Goal: Transaction & Acquisition: Book appointment/travel/reservation

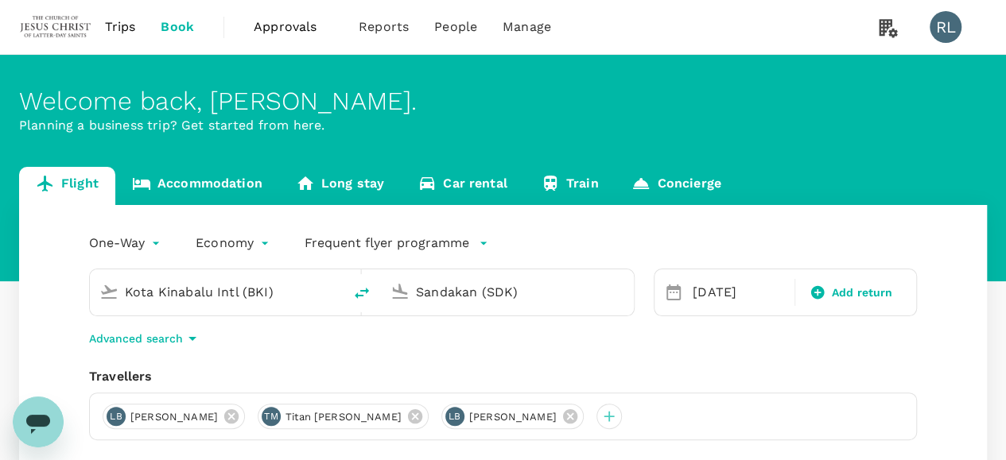
type input "Kota Kinabalu Intl (BKI)"
type input "Sandakan (SDK)"
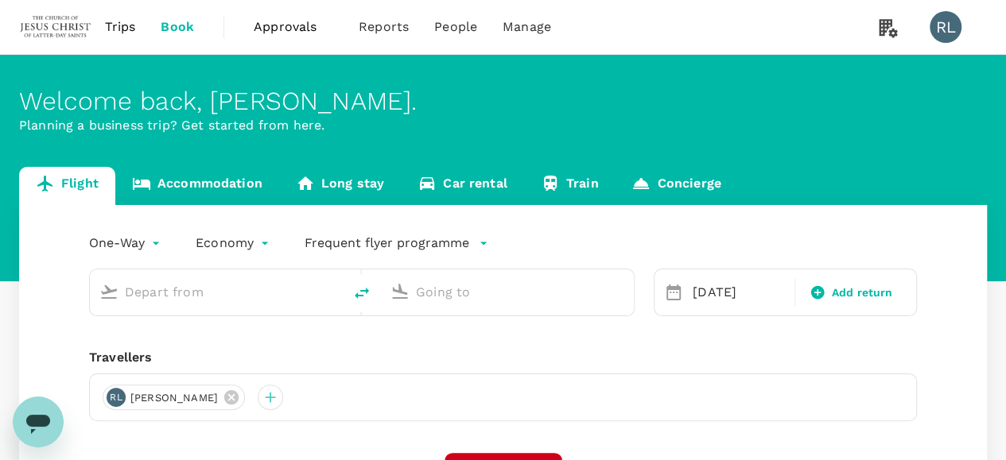
type input "Kota Kinabalu Intl (BKI)"
type input "Sandakan (SDK)"
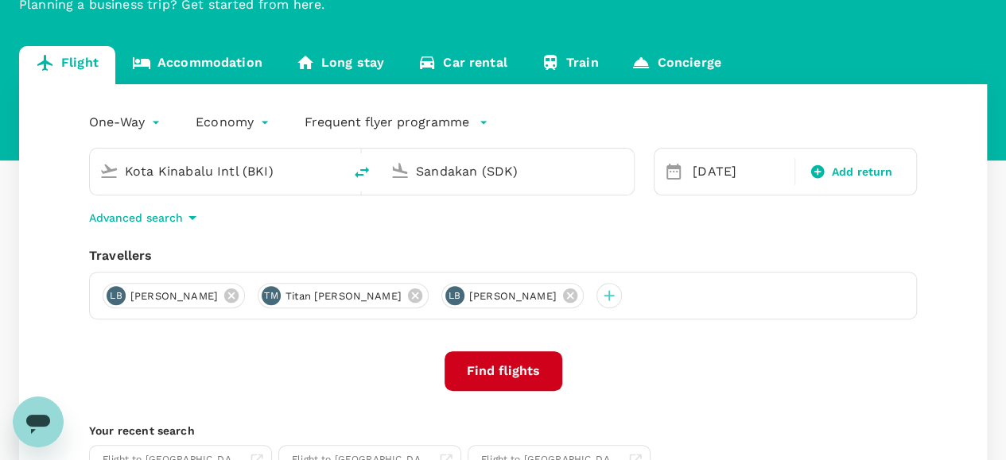
scroll to position [159, 0]
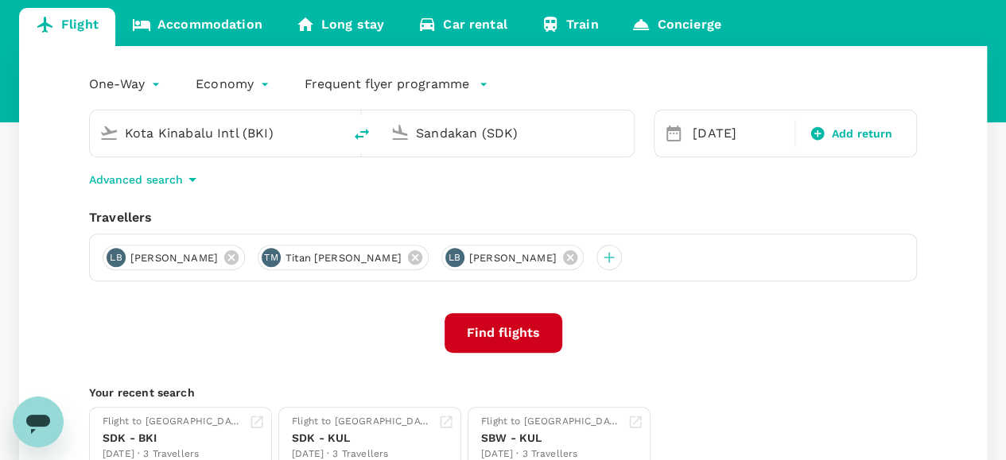
drag, startPoint x: 615, startPoint y: 260, endPoint x: 577, endPoint y: 262, distance: 37.4
click at [577, 260] on icon at bounding box center [570, 257] width 14 height 14
click at [422, 258] on icon at bounding box center [415, 257] width 14 height 14
click at [240, 256] on icon at bounding box center [231, 257] width 17 height 17
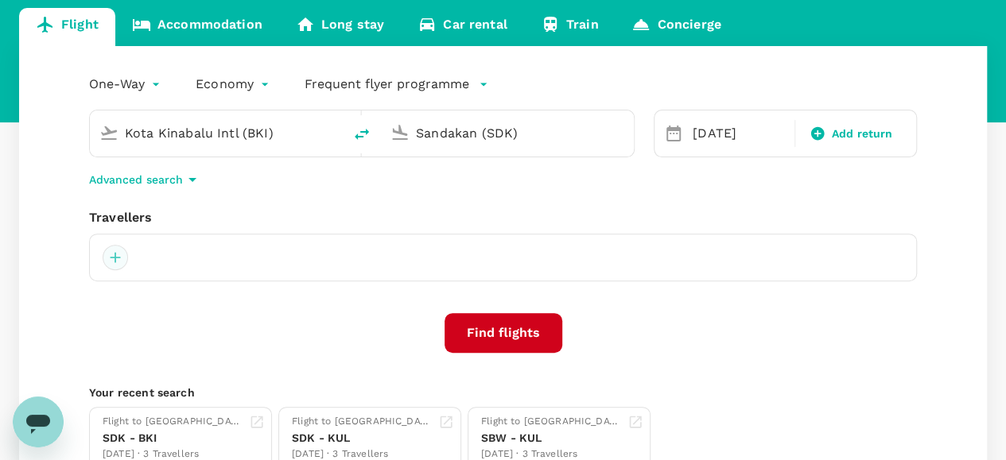
click at [119, 254] on div at bounding box center [115, 257] width 25 height 25
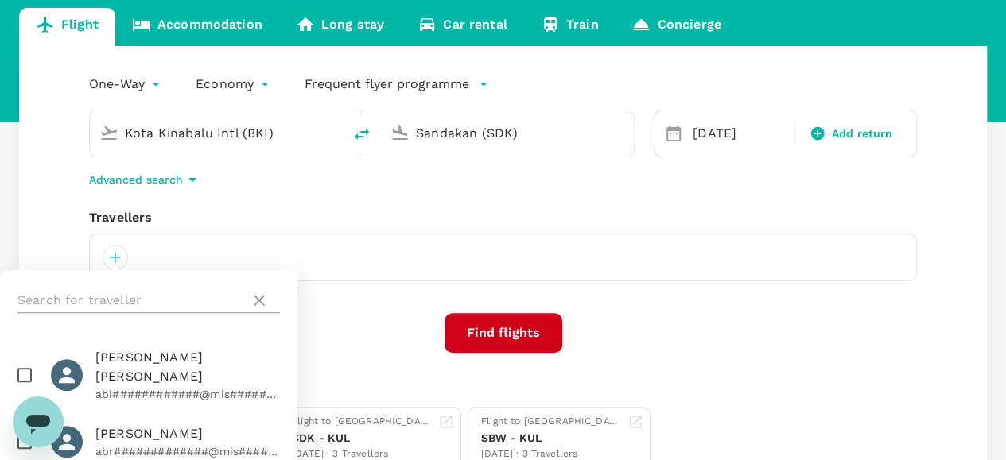
click at [183, 295] on input "text" at bounding box center [130, 300] width 226 height 25
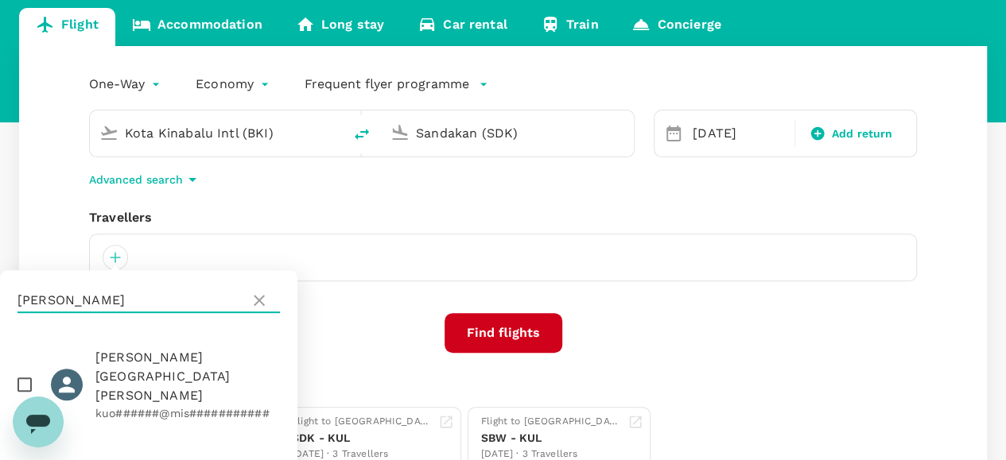
type input "[PERSON_NAME]"
click at [25, 368] on input "checkbox" at bounding box center [24, 384] width 33 height 33
checkbox input "true"
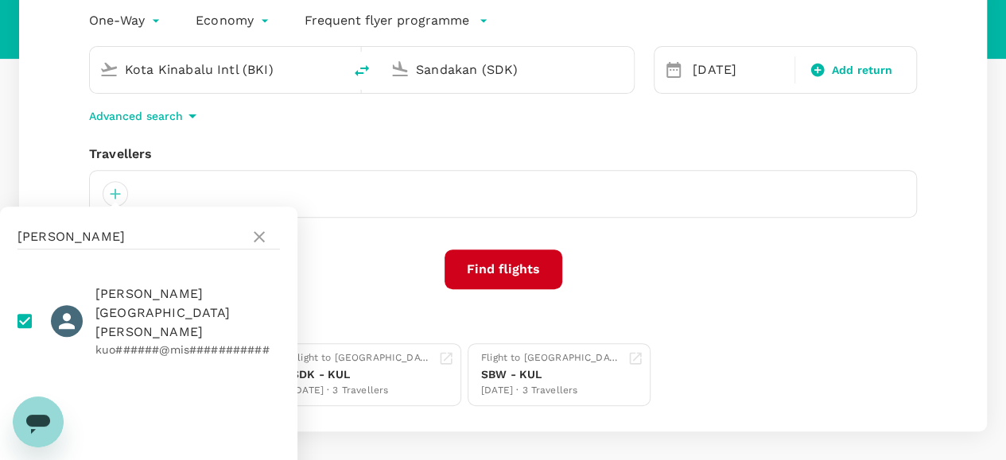
scroll to position [292, 0]
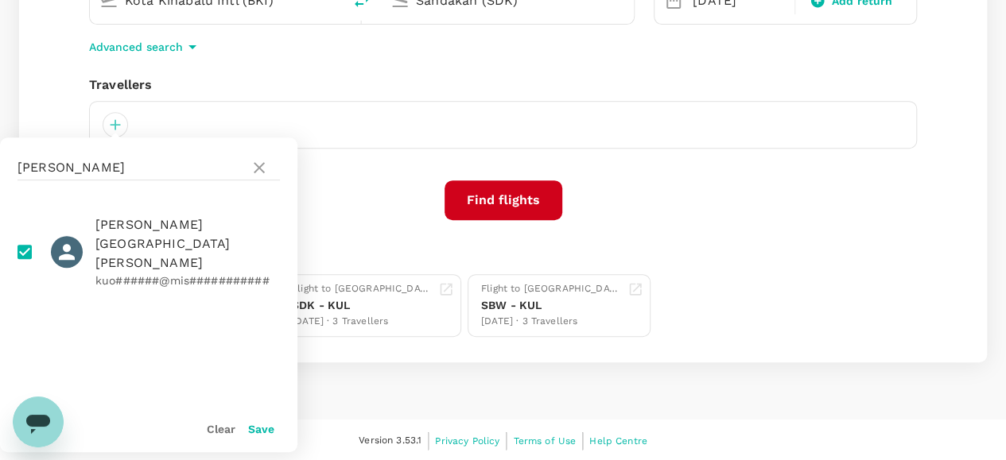
click at [264, 429] on button "Save" at bounding box center [261, 429] width 26 height 13
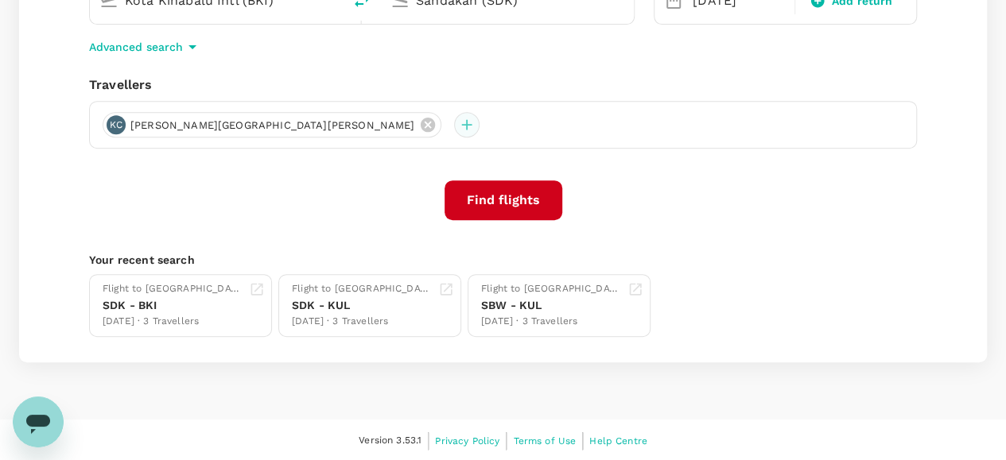
click at [454, 124] on div at bounding box center [466, 124] width 25 height 25
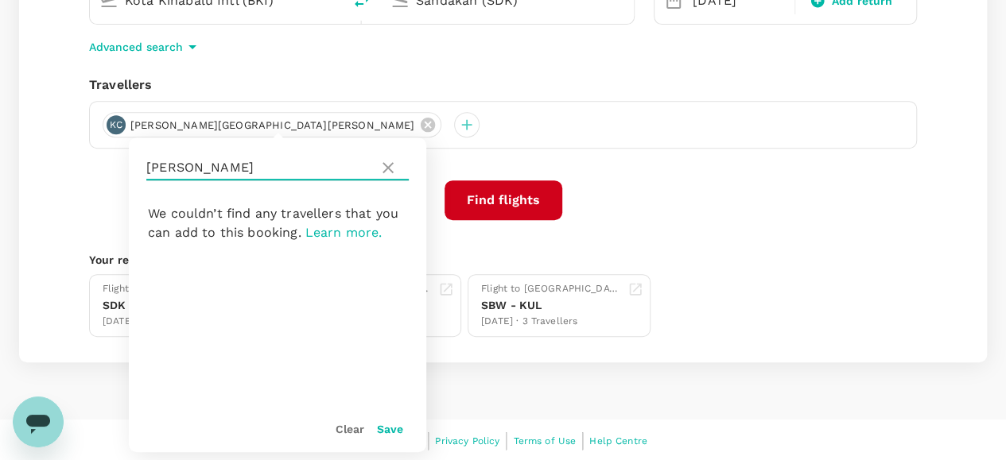
click at [267, 164] on input "[PERSON_NAME]" at bounding box center [259, 167] width 226 height 25
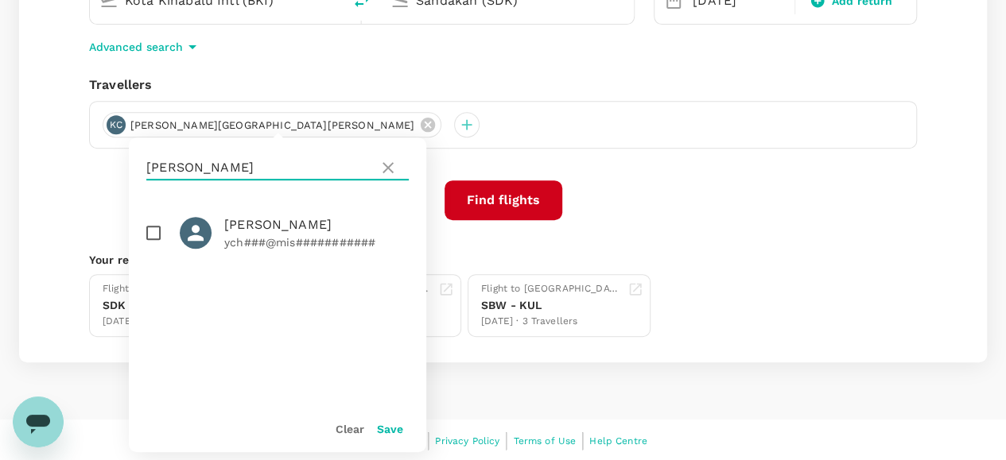
type input "[PERSON_NAME]"
click at [153, 231] on input "checkbox" at bounding box center [153, 232] width 33 height 33
checkbox input "true"
click at [390, 430] on button "Save" at bounding box center [390, 429] width 26 height 13
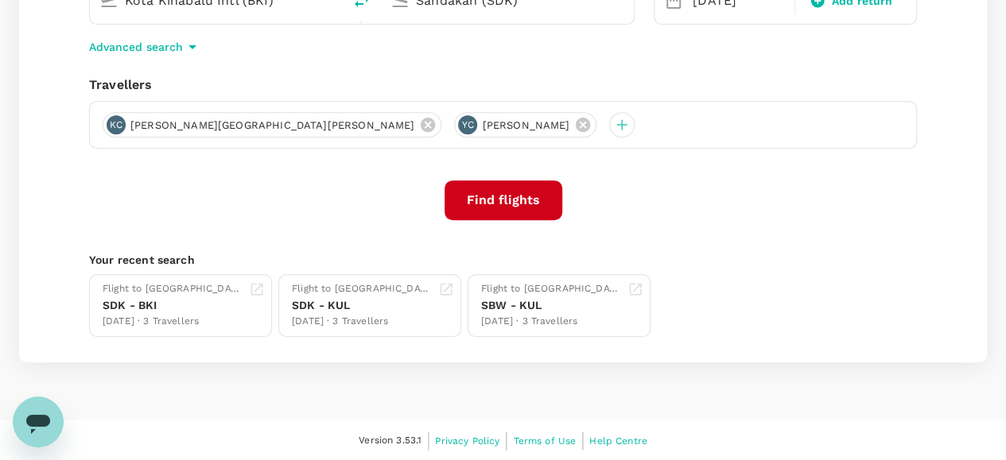
click at [687, 192] on div "Find flights" at bounding box center [503, 200] width 828 height 40
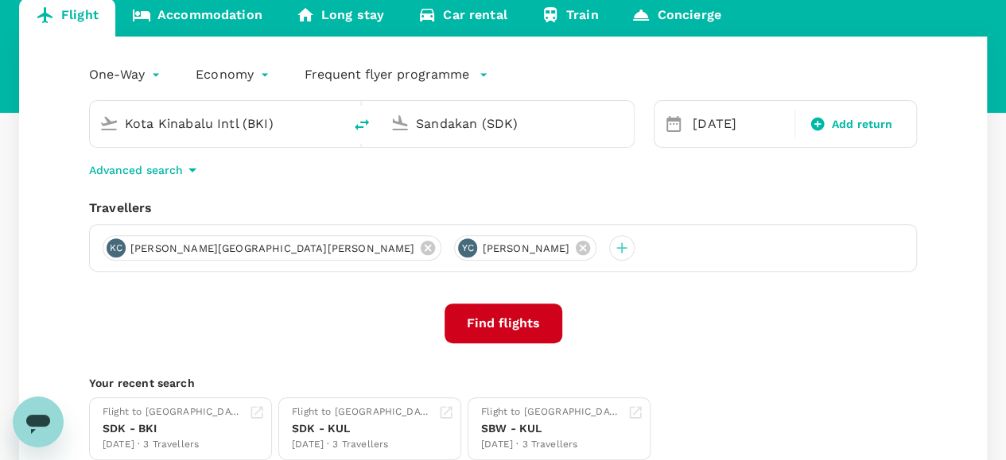
scroll to position [133, 0]
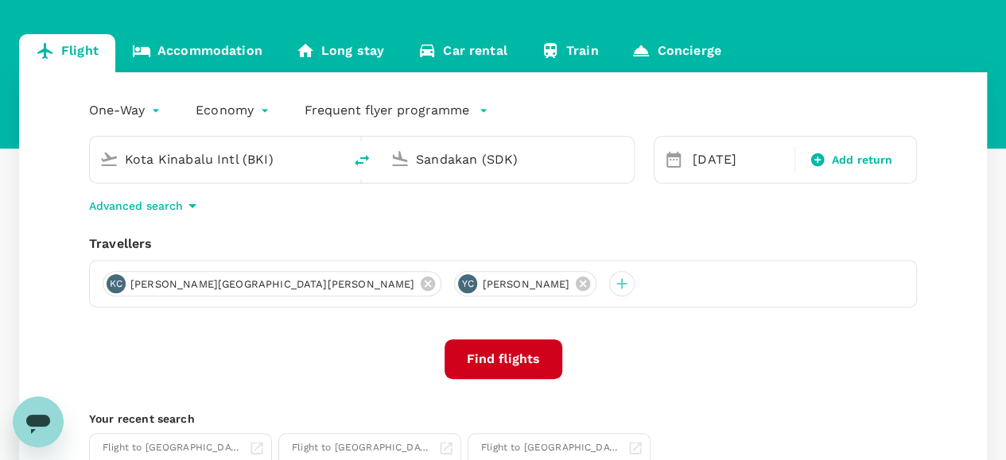
click at [308, 150] on input "Kota Kinabalu Intl (BKI)" at bounding box center [217, 159] width 184 height 25
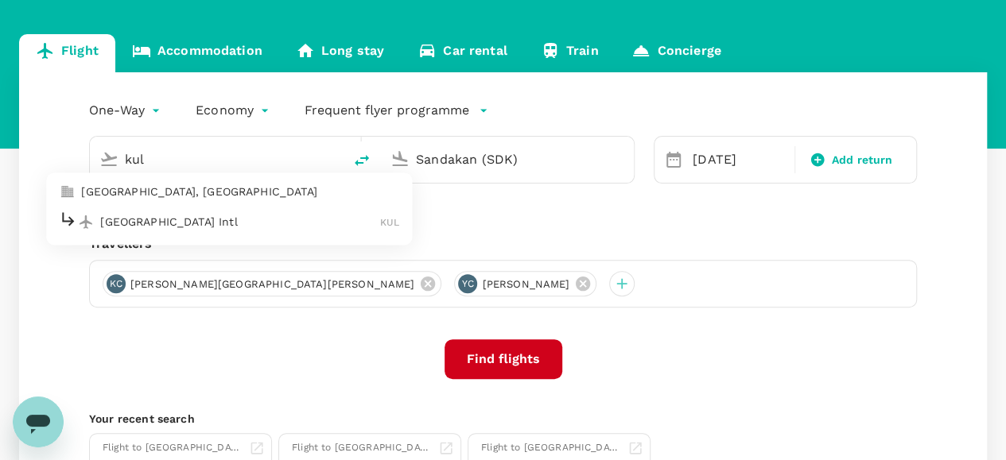
click at [203, 215] on p "[GEOGRAPHIC_DATA] Intl" at bounding box center [240, 222] width 280 height 16
type input "Kuala Lumpur Intl ([GEOGRAPHIC_DATA])"
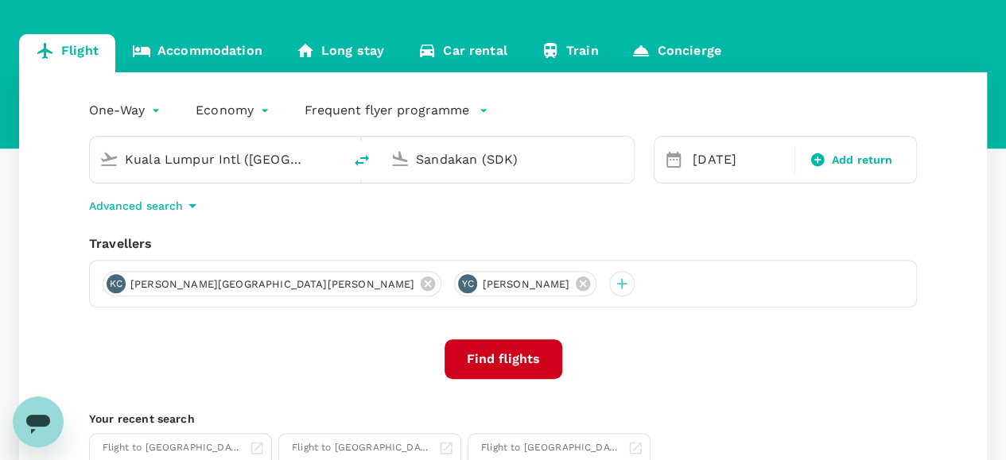
drag, startPoint x: 541, startPoint y: 165, endPoint x: 405, endPoint y: 169, distance: 135.2
click at [405, 169] on div "Sandakan (SDK)" at bounding box center [504, 156] width 240 height 35
click at [442, 227] on p "Singapore Changi" at bounding box center [532, 222] width 282 height 16
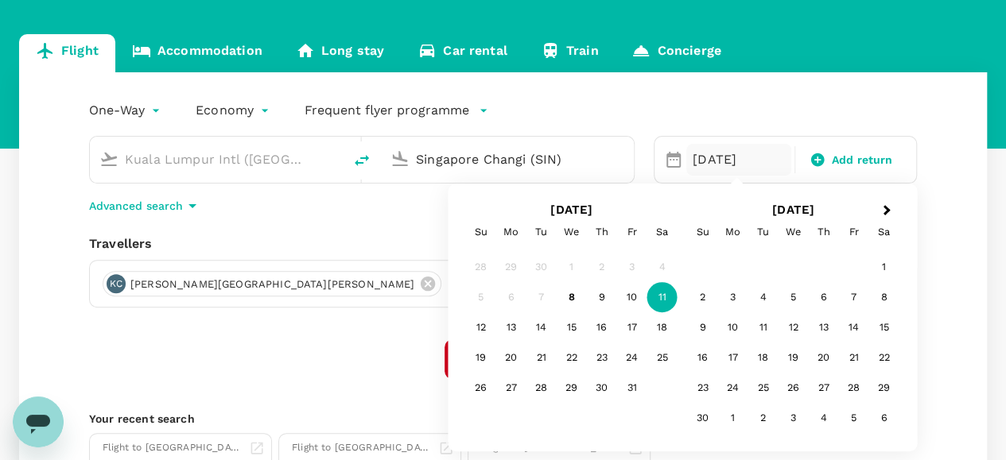
type input "Singapore Changi (SIN)"
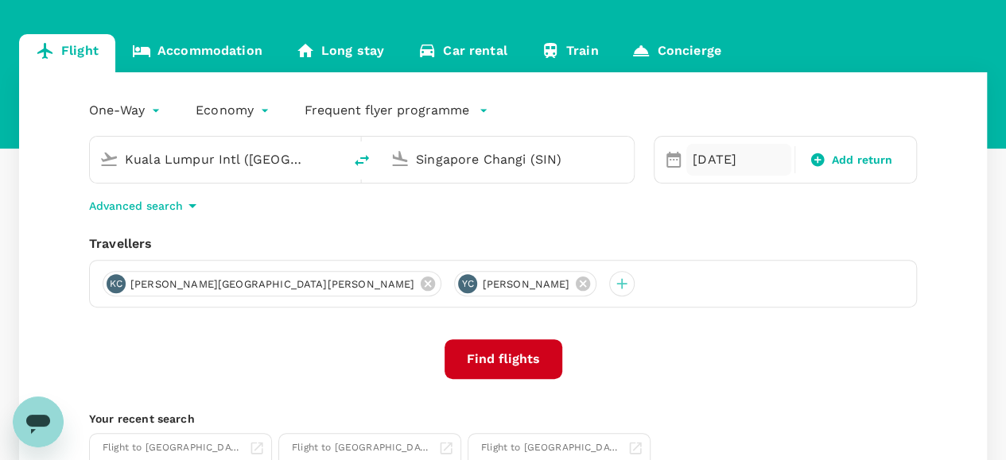
click at [753, 153] on div "[DATE]" at bounding box center [738, 160] width 105 height 32
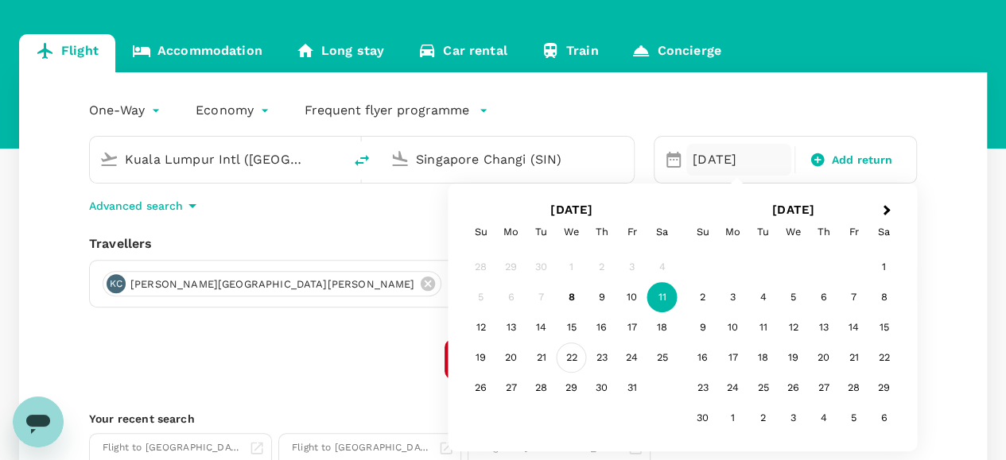
click at [570, 359] on div "22" at bounding box center [572, 358] width 30 height 30
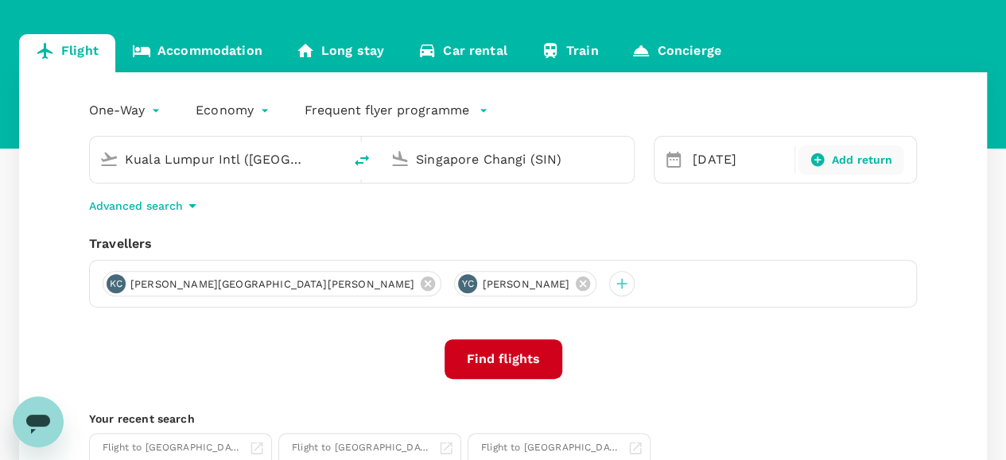
click at [818, 159] on icon at bounding box center [817, 160] width 16 height 16
type input "roundtrip"
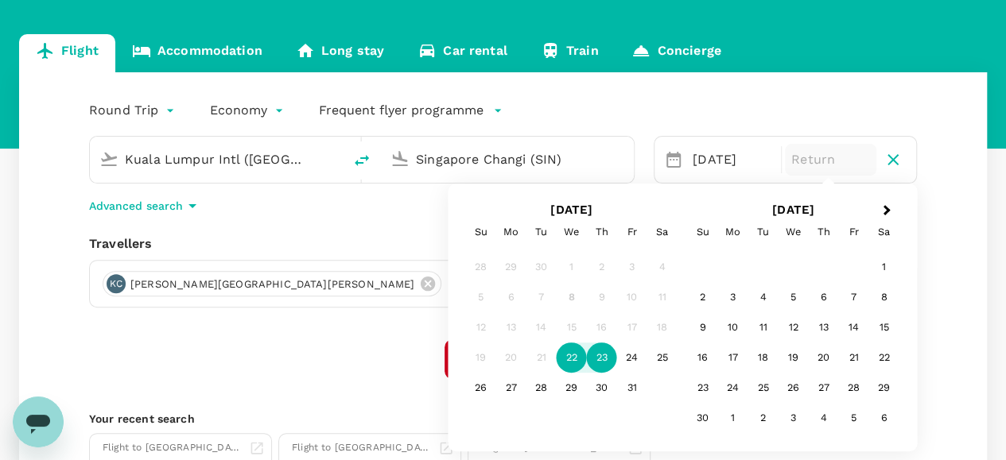
click at [598, 355] on div "23" at bounding box center [602, 358] width 30 height 30
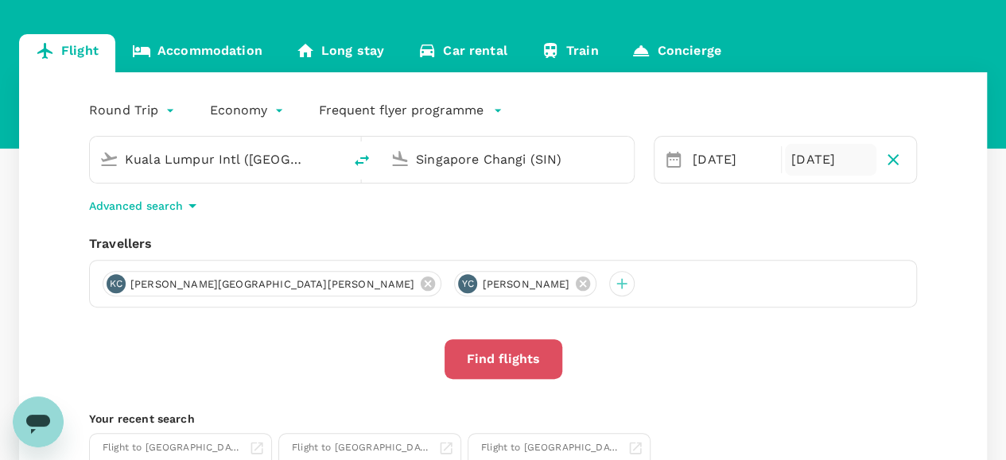
click at [512, 359] on button "Find flights" at bounding box center [503, 359] width 118 height 40
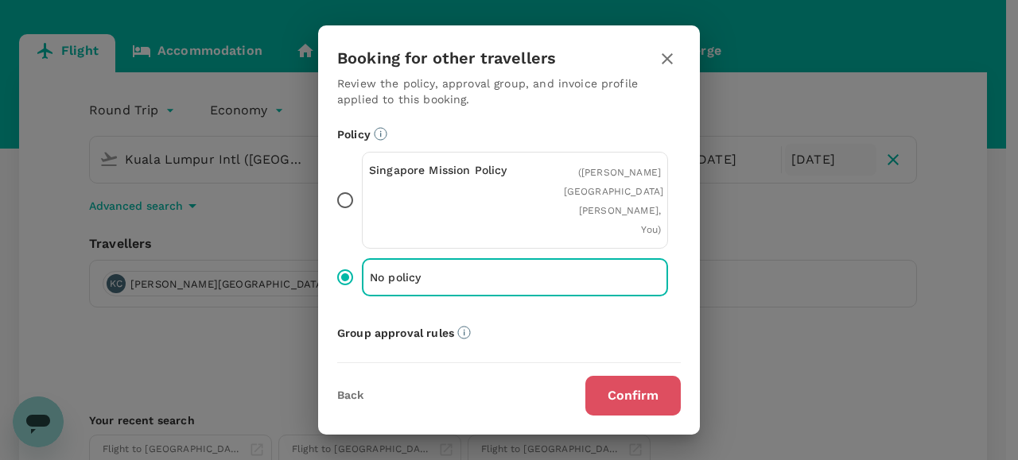
click at [607, 395] on button "Confirm" at bounding box center [632, 396] width 95 height 40
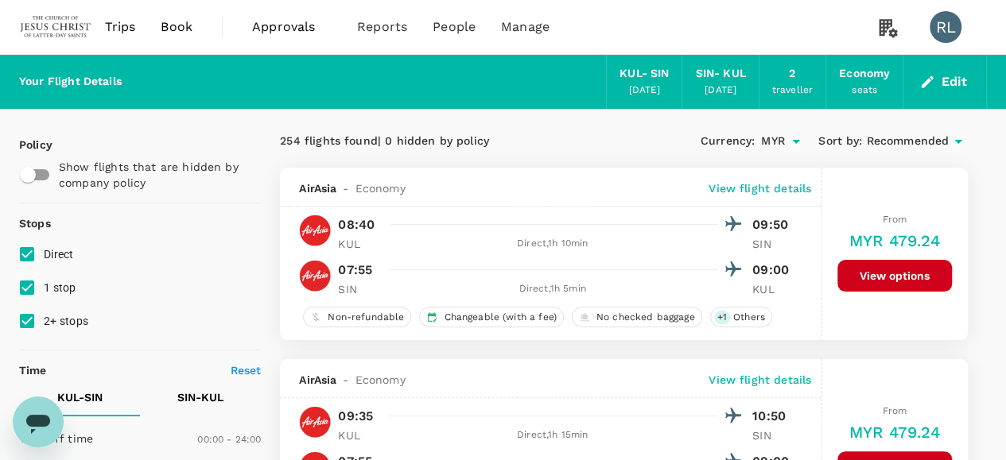
click at [921, 142] on span "Recommended" at bounding box center [907, 141] width 83 height 17
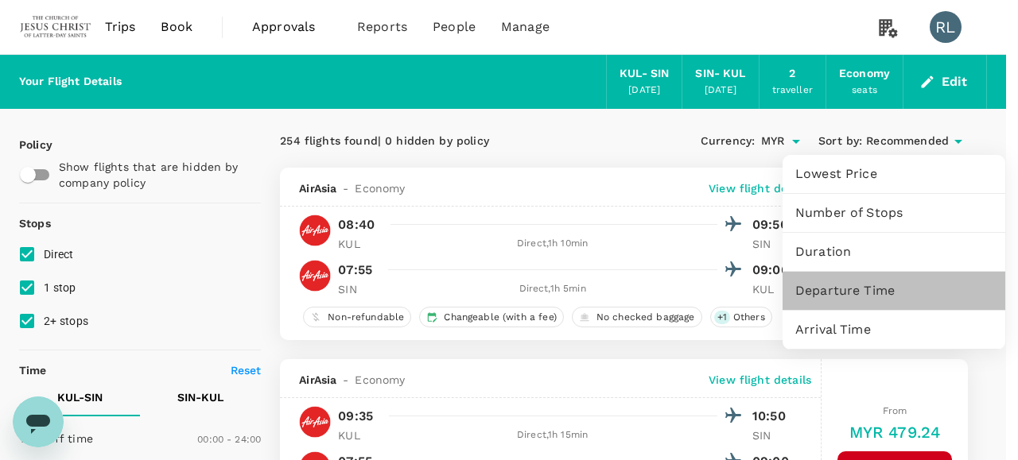
click at [862, 291] on span "Departure Time" at bounding box center [893, 290] width 197 height 19
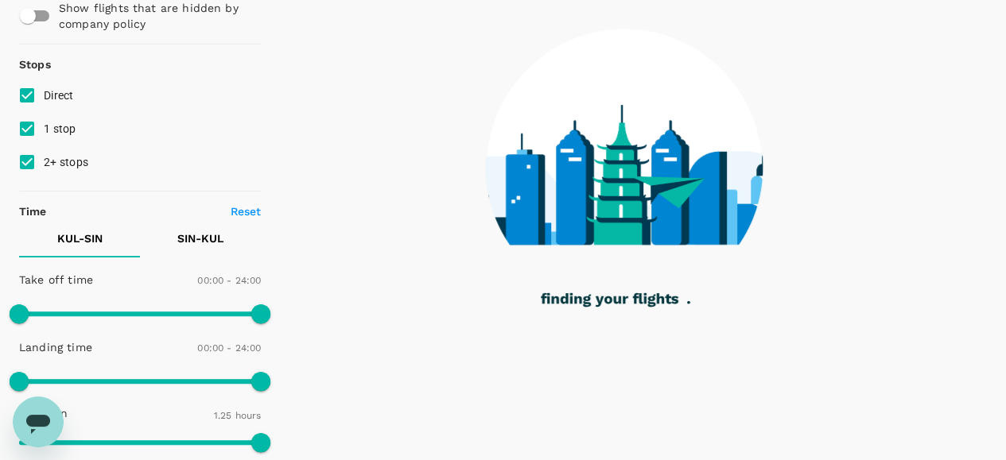
scroll to position [239, 0]
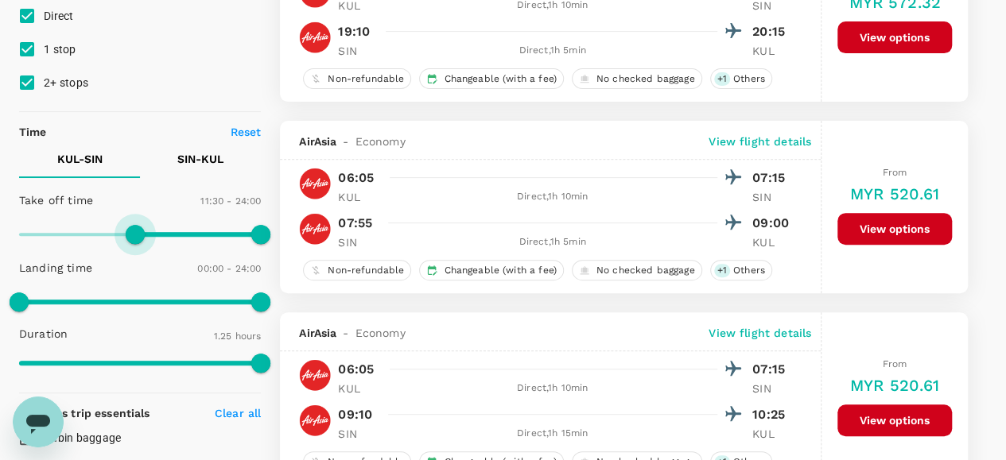
type input "750"
drag, startPoint x: 17, startPoint y: 236, endPoint x: 145, endPoint y: 239, distance: 128.8
click at [145, 239] on span at bounding box center [144, 234] width 19 height 19
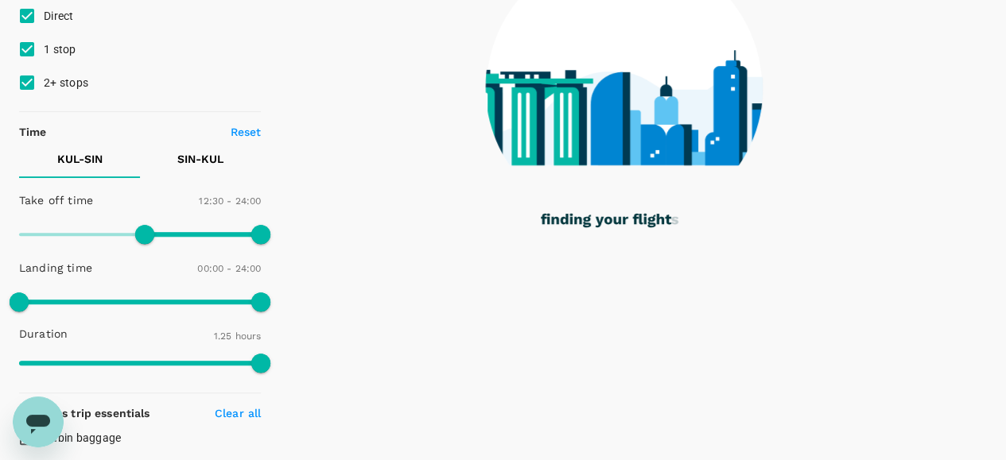
click at [208, 163] on p "SIN - KUL" at bounding box center [200, 159] width 46 height 16
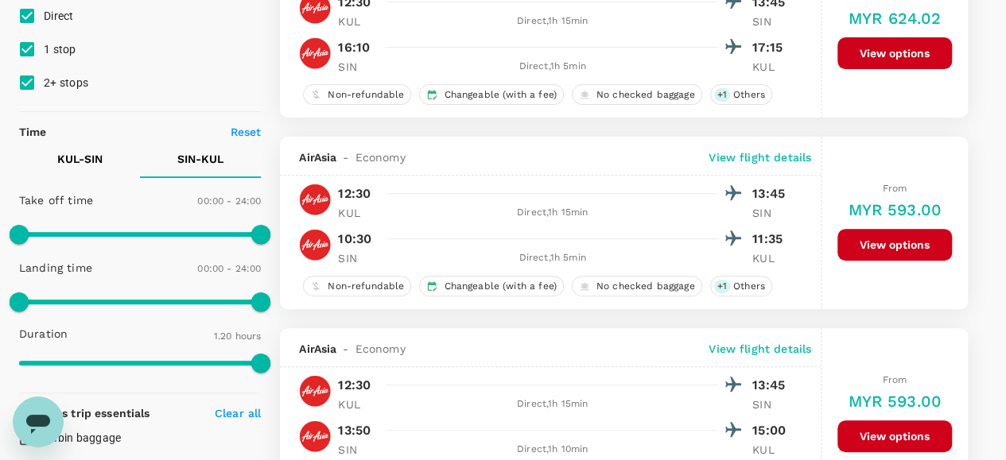
type input "MYR"
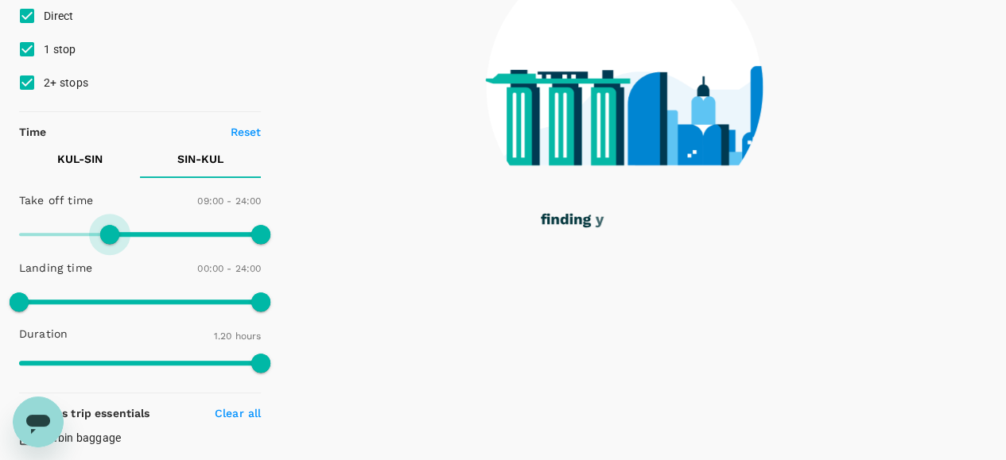
type input "570"
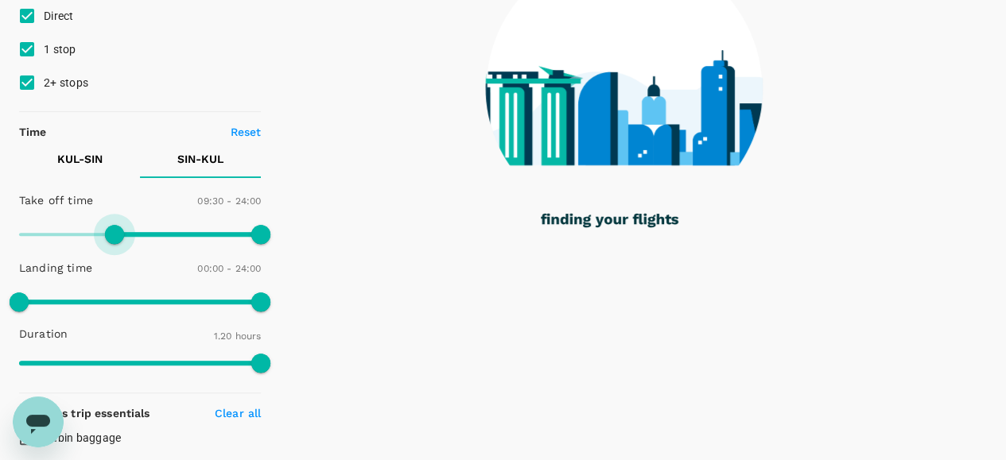
drag, startPoint x: 20, startPoint y: 233, endPoint x: 114, endPoint y: 227, distance: 94.8
click at [114, 227] on span at bounding box center [114, 234] width 19 height 19
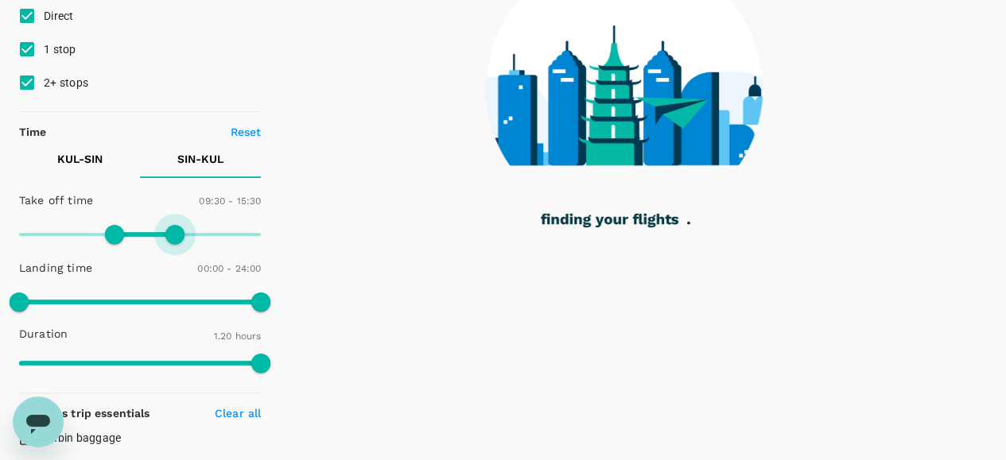
type input "900"
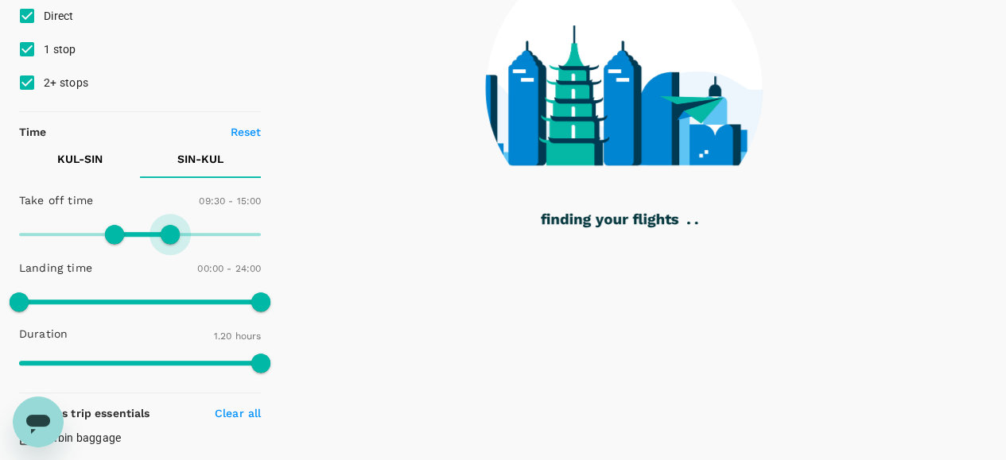
drag, startPoint x: 262, startPoint y: 236, endPoint x: 170, endPoint y: 231, distance: 91.6
click at [170, 231] on span at bounding box center [170, 234] width 19 height 19
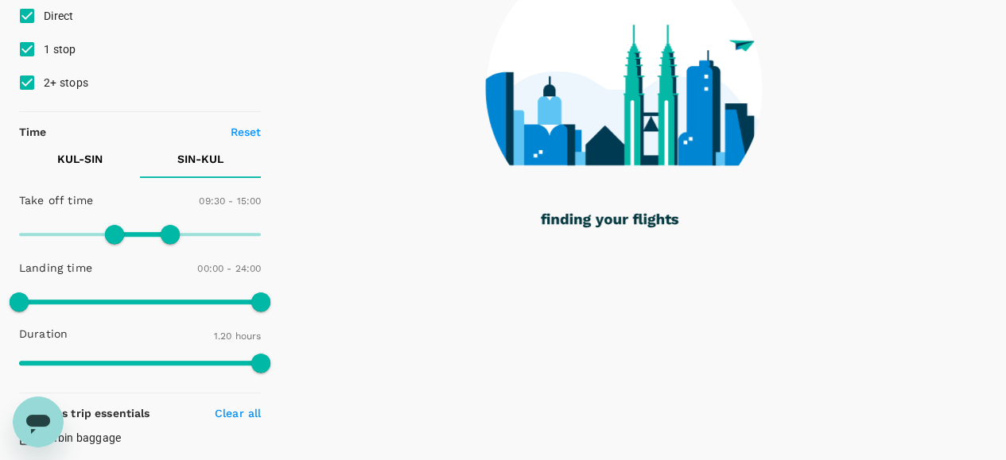
click at [87, 158] on p "KUL - SIN" at bounding box center [79, 159] width 45 height 16
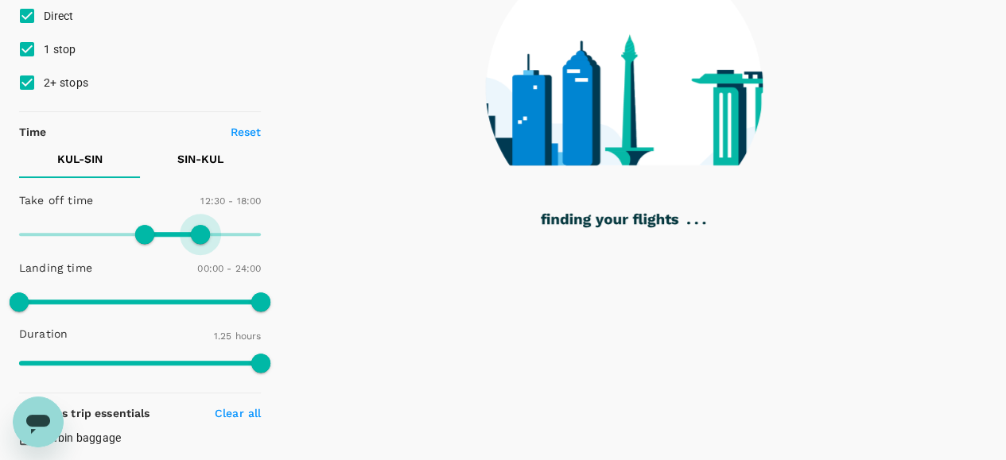
type input "1050"
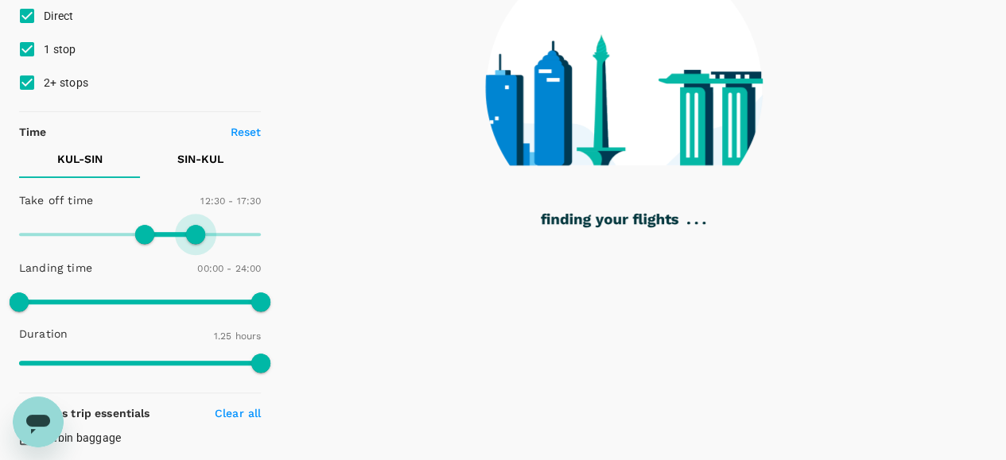
drag, startPoint x: 264, startPoint y: 227, endPoint x: 197, endPoint y: 239, distance: 67.8
click at [197, 239] on span at bounding box center [195, 234] width 19 height 19
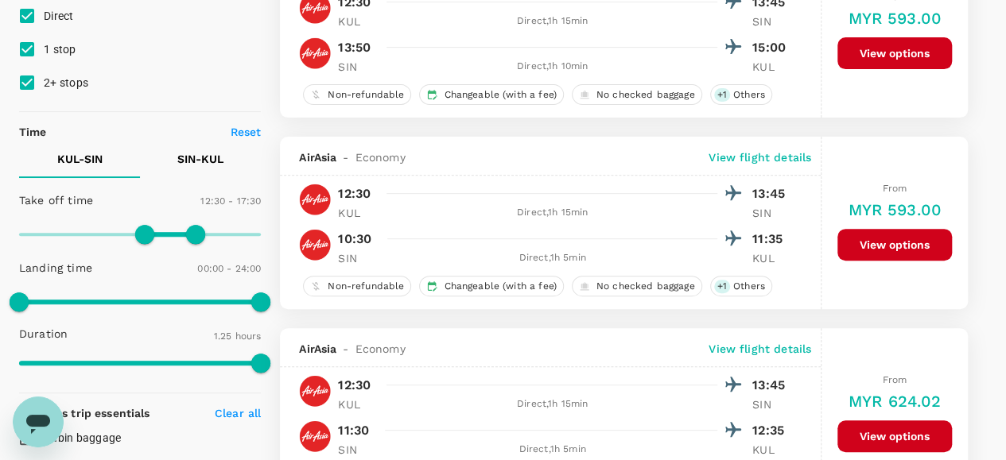
click at [28, 50] on input "1 stop" at bounding box center [26, 49] width 33 height 33
checkbox input "false"
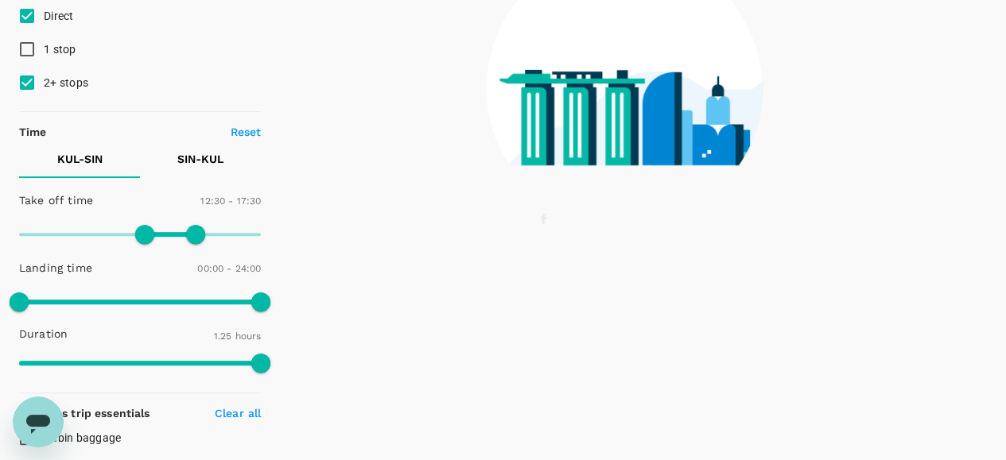
click at [25, 85] on input "2+ stops" at bounding box center [26, 82] width 33 height 33
checkbox input "false"
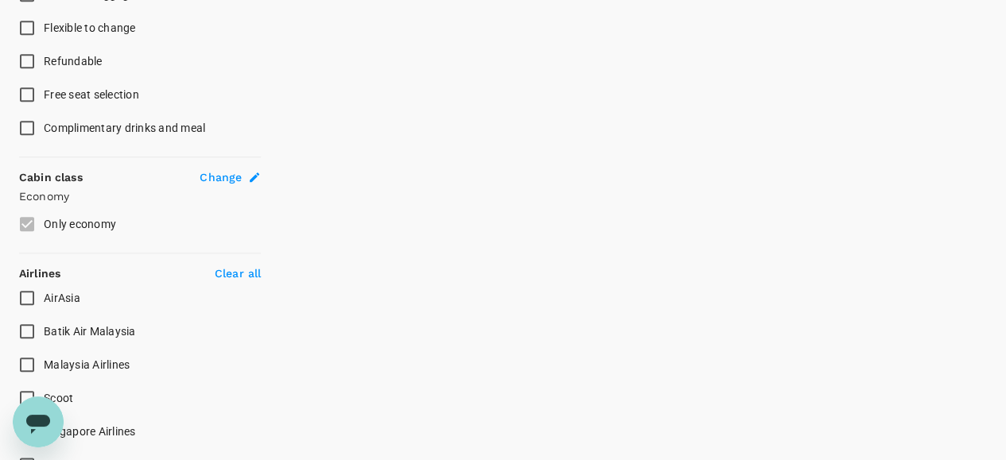
scroll to position [795, 0]
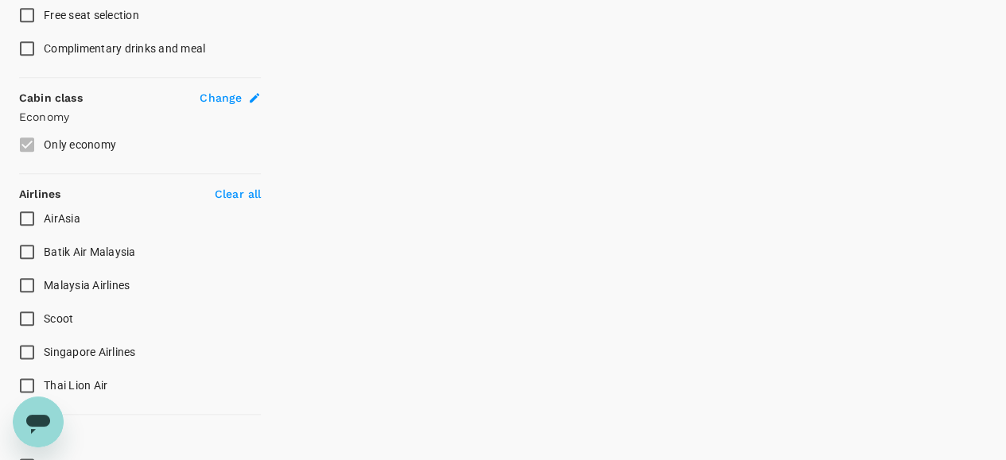
click at [29, 249] on input "Batik Air Malaysia" at bounding box center [26, 251] width 33 height 33
click at [31, 251] on input "Batik Air Malaysia" at bounding box center [26, 251] width 33 height 33
checkbox input "false"
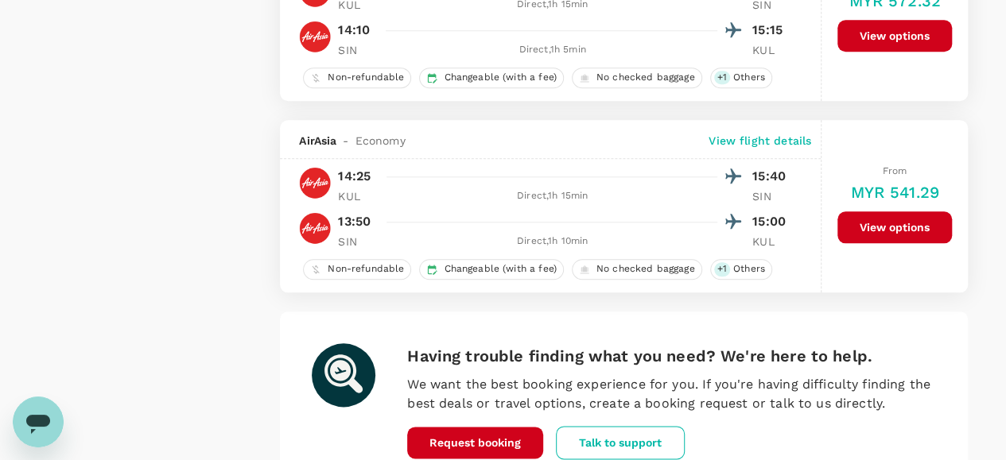
scroll to position [3924, 0]
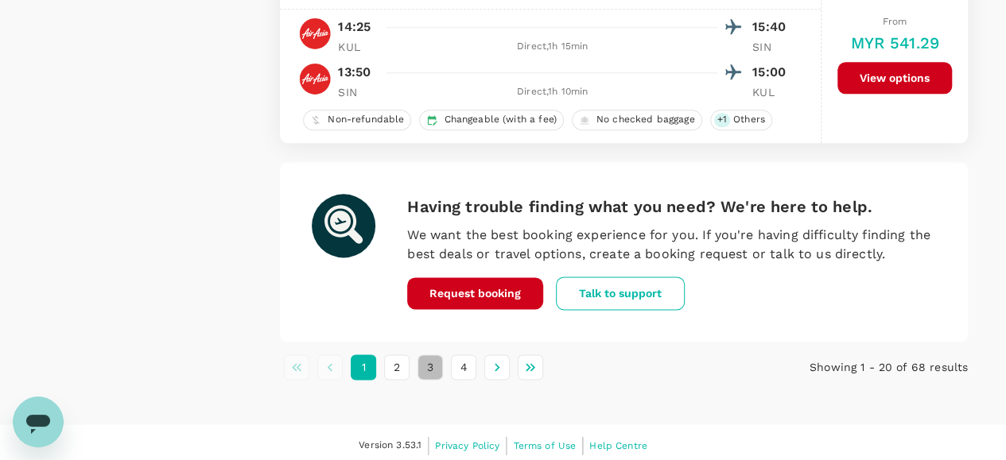
click at [433, 363] on button "3" at bounding box center [429, 367] width 25 height 25
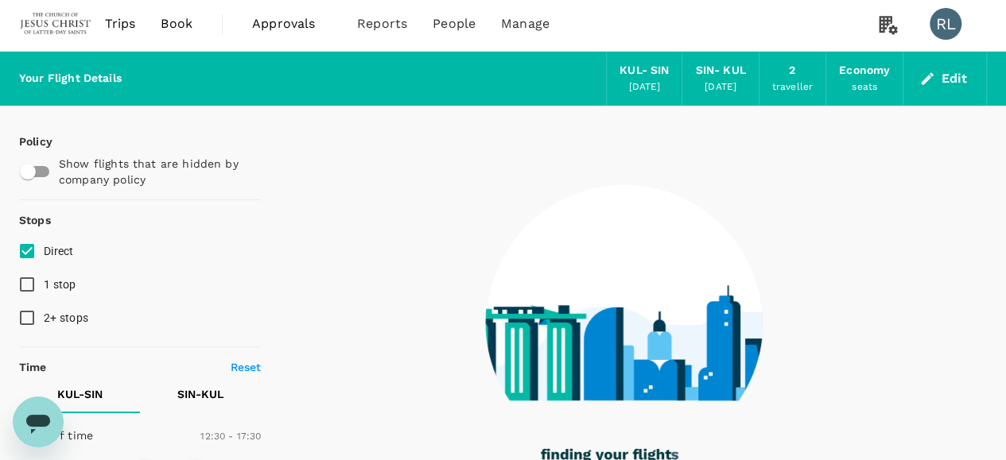
scroll to position [0, 0]
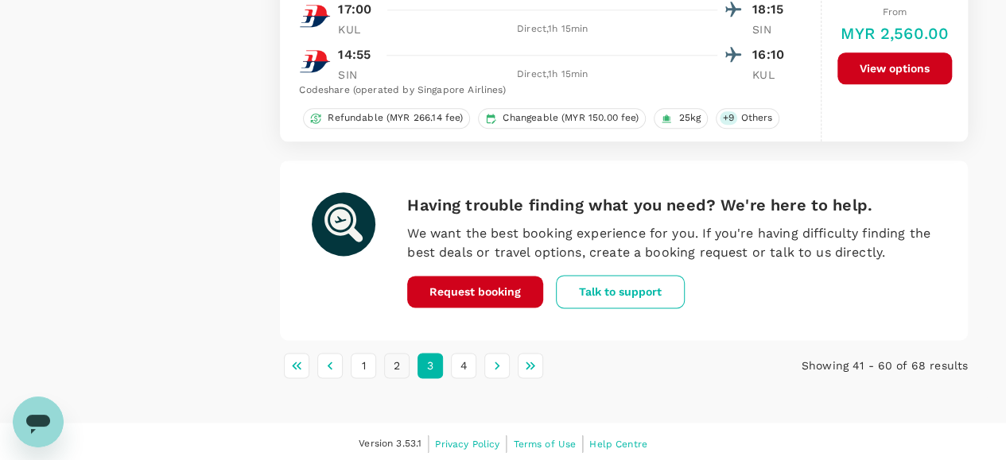
click at [394, 363] on button "2" at bounding box center [396, 365] width 25 height 25
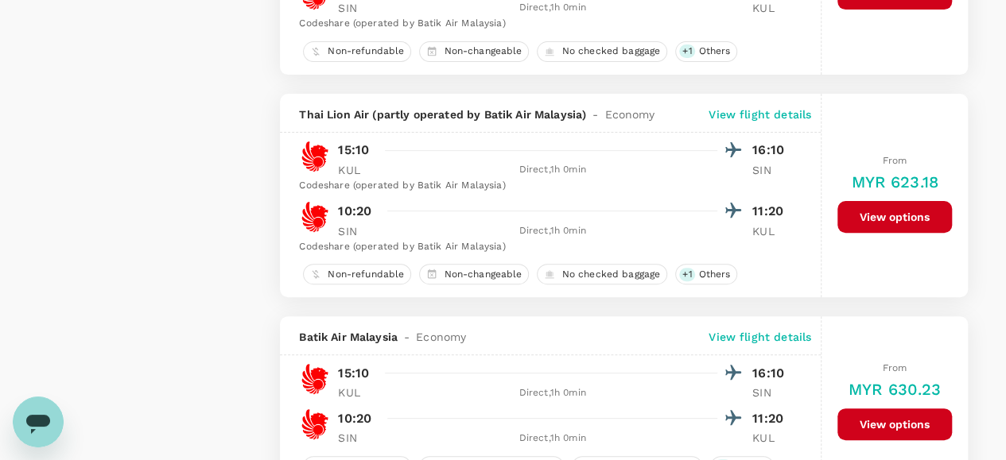
scroll to position [3260, 0]
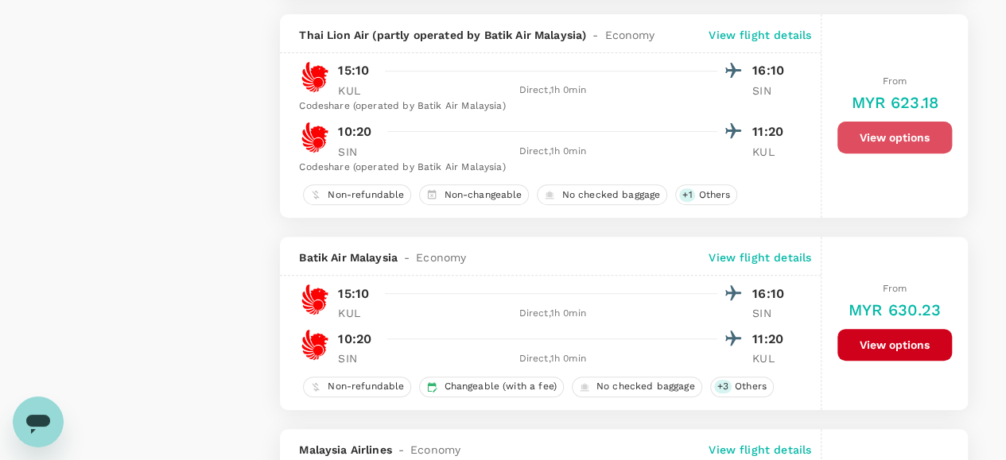
click at [889, 136] on button "View options" at bounding box center [894, 138] width 114 height 32
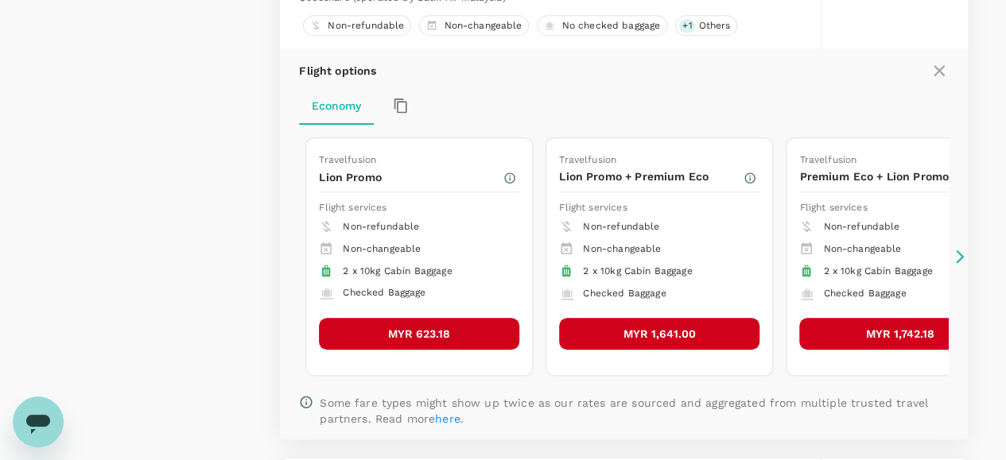
scroll to position [3430, 0]
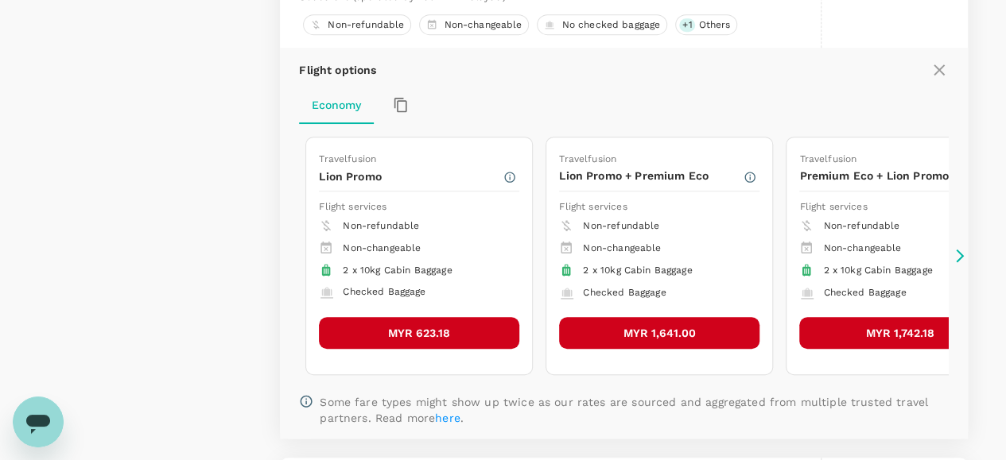
click at [396, 327] on button "MYR 623.18" at bounding box center [419, 333] width 200 height 32
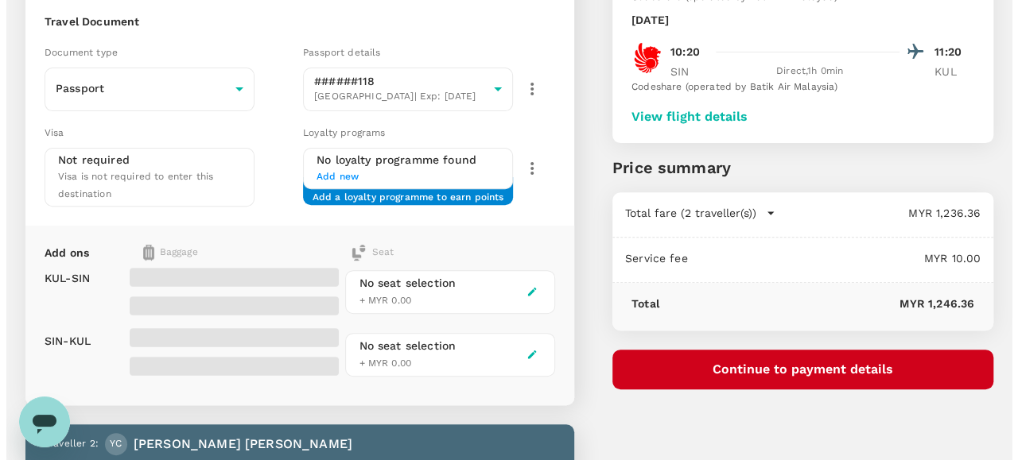
scroll to position [239, 0]
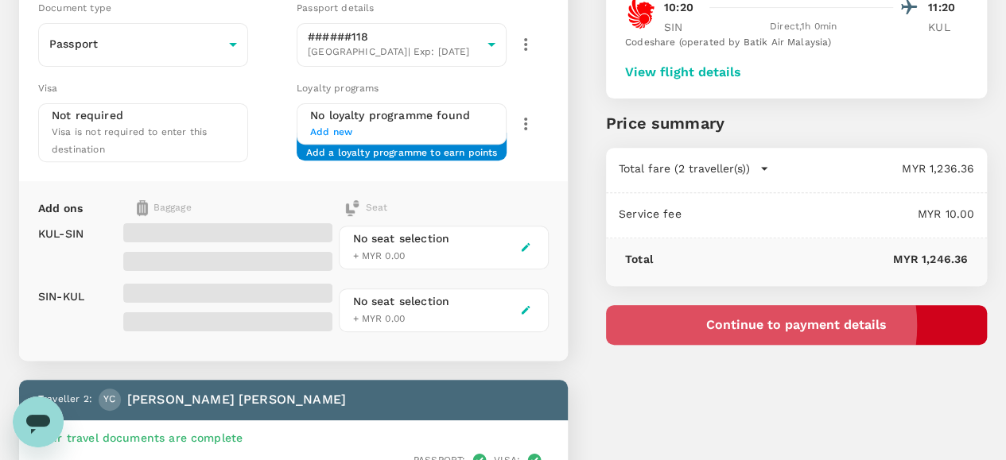
click at [855, 325] on button "Continue to payment details" at bounding box center [796, 325] width 381 height 40
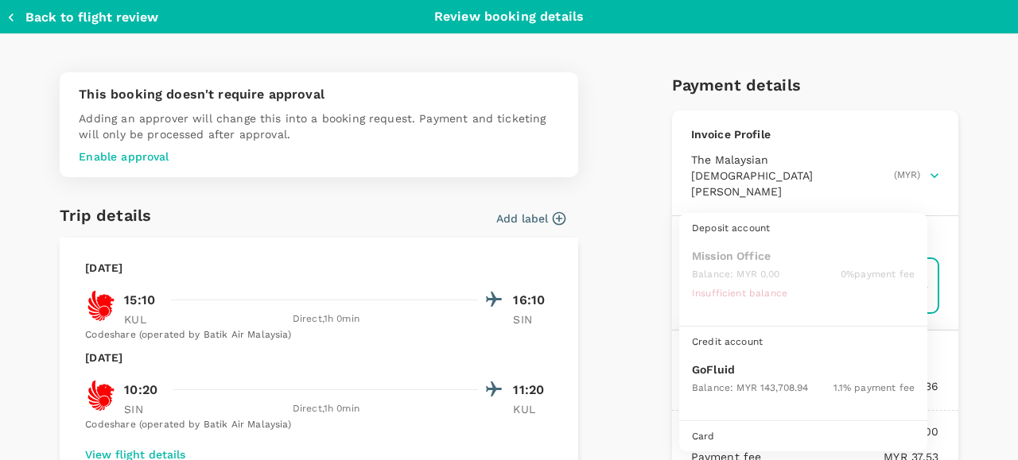
click at [773, 262] on body "Back to flight results Flight review Traveller(s) Traveller 1 : [PERSON_NAME][G…" at bounding box center [509, 397] width 1018 height 1272
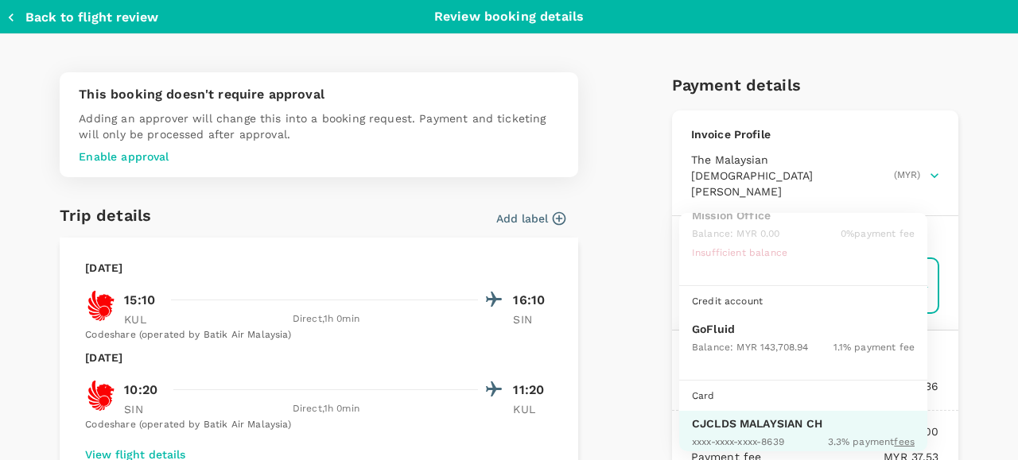
click at [727, 328] on p "GoFluid" at bounding box center [803, 329] width 223 height 16
type input "9b357727-6904-47bd-a44e-9a56bf7dfc7a"
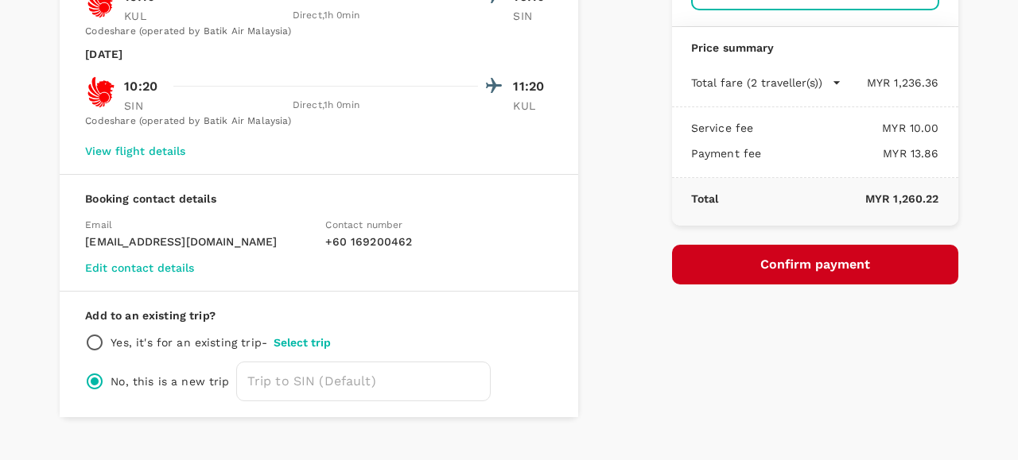
scroll to position [318, 0]
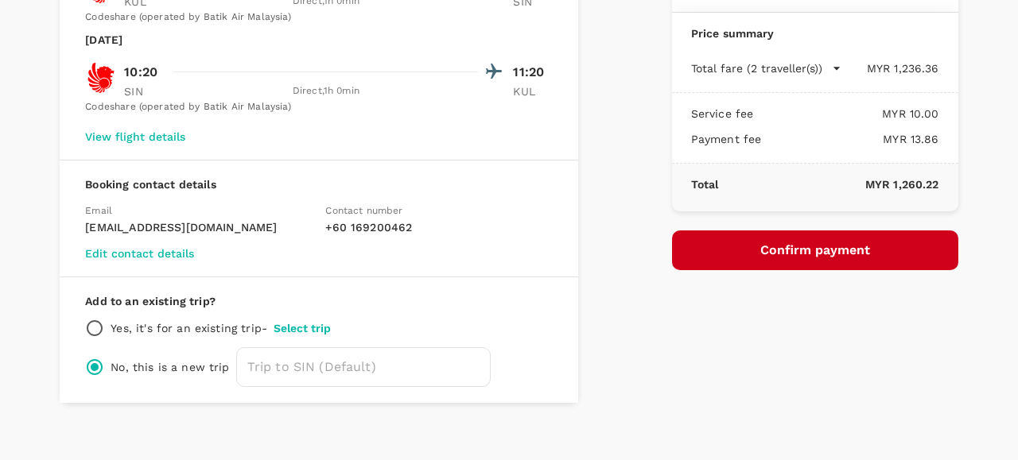
click at [786, 234] on button "Confirm payment" at bounding box center [815, 251] width 286 height 40
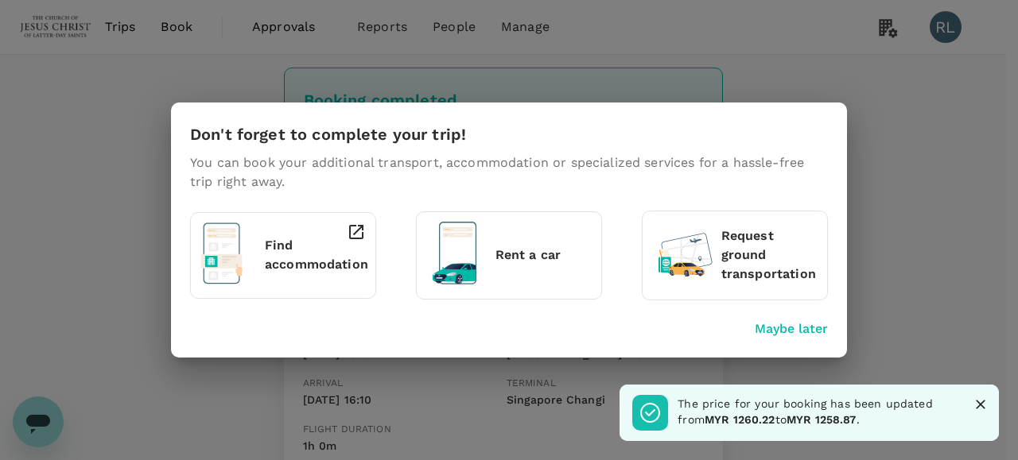
click at [978, 407] on icon "Close" at bounding box center [981, 405] width 10 height 10
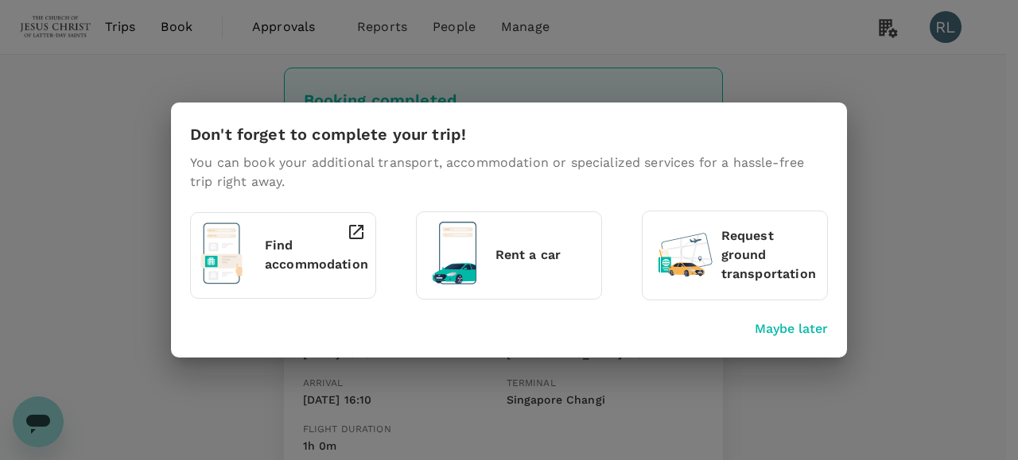
click at [787, 329] on p "Maybe later" at bounding box center [791, 329] width 73 height 19
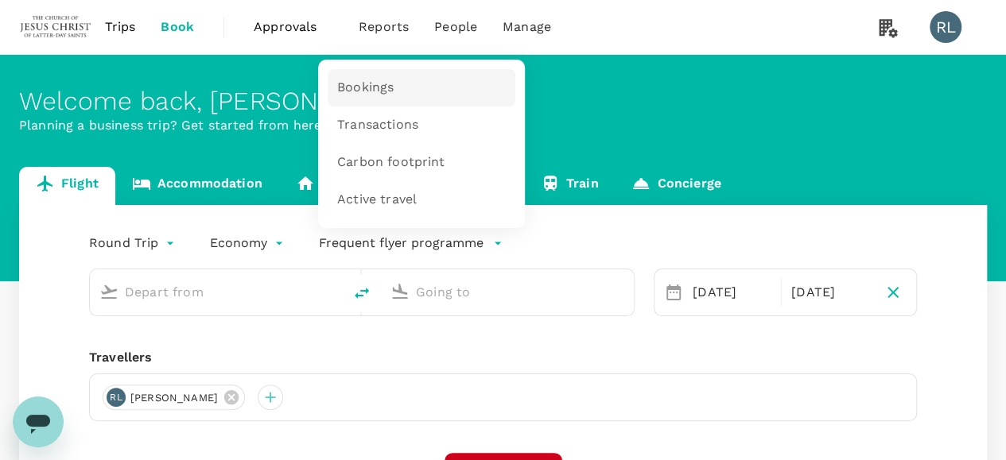
click at [387, 86] on span "Bookings" at bounding box center [365, 88] width 56 height 18
